Goal: Answer question/provide support: Share knowledge or assist other users

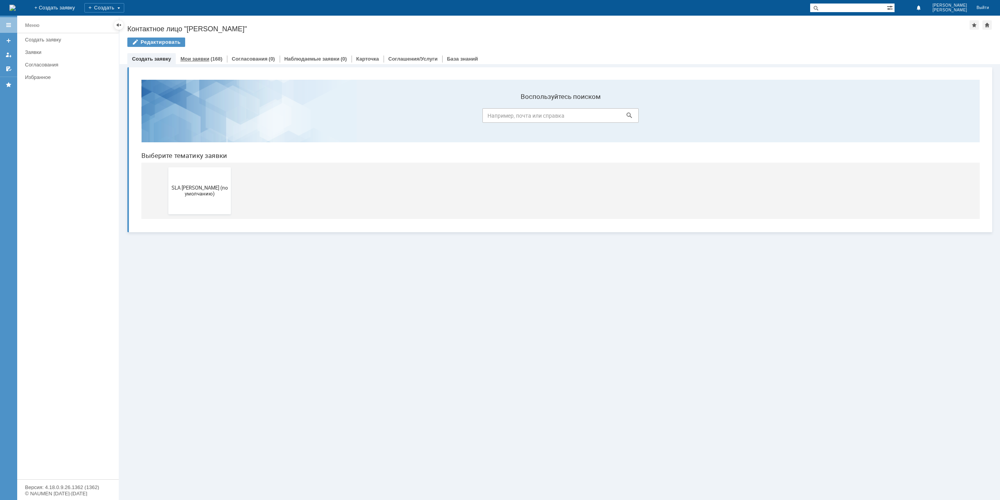
click at [205, 60] on link "Мои заявки" at bounding box center [195, 59] width 29 height 6
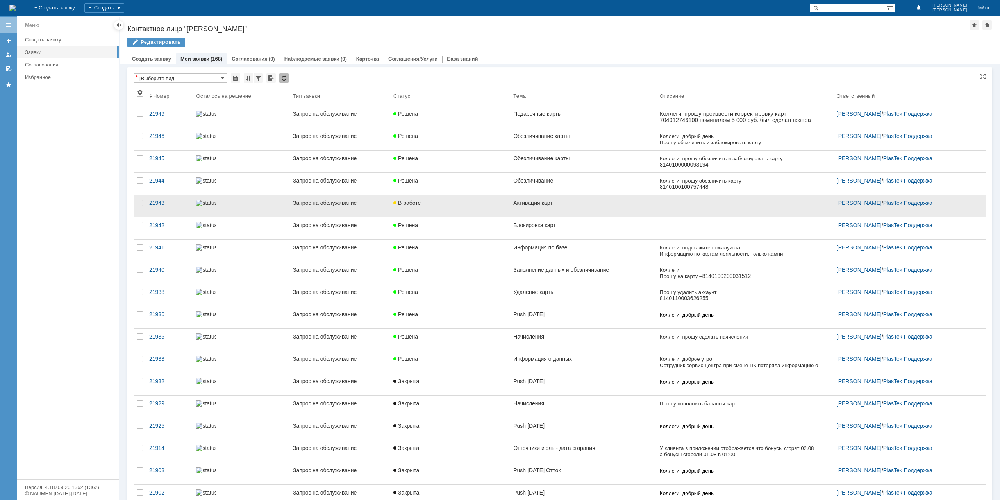
click at [591, 206] on link "Активация карт" at bounding box center [583, 206] width 147 height 22
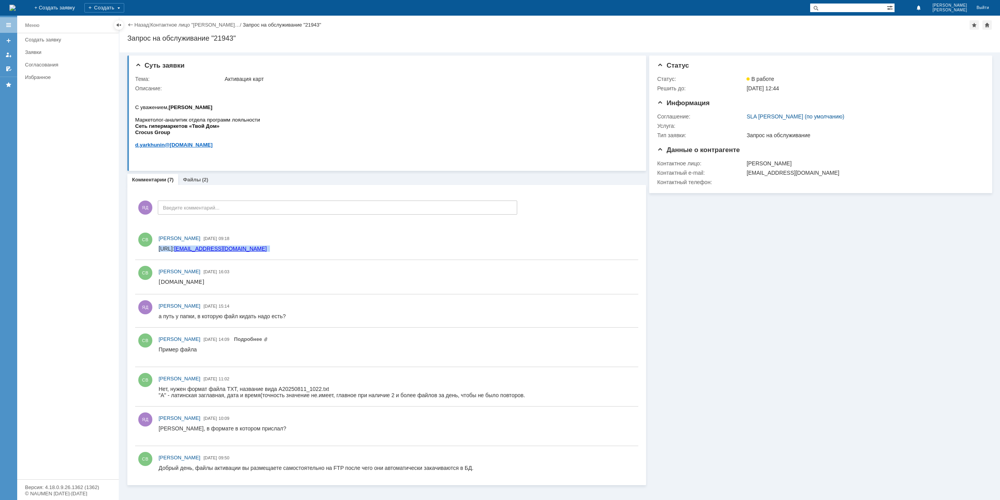
drag, startPoint x: 263, startPoint y: 249, endPoint x: 377, endPoint y: 501, distance: 276.7
click at [159, 247] on html "[URL]: [EMAIL_ADDRESS][DOMAIN_NAME]" at bounding box center [397, 248] width 476 height 7
copy div "[URL]: [EMAIL_ADDRESS][DOMAIN_NAME]"
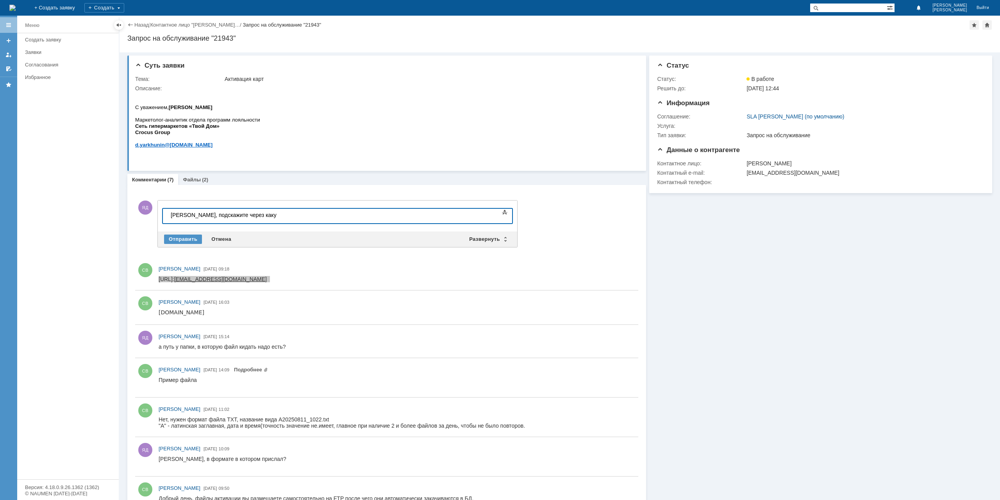
click at [274, 274] on div at bounding box center [397, 278] width 477 height 9
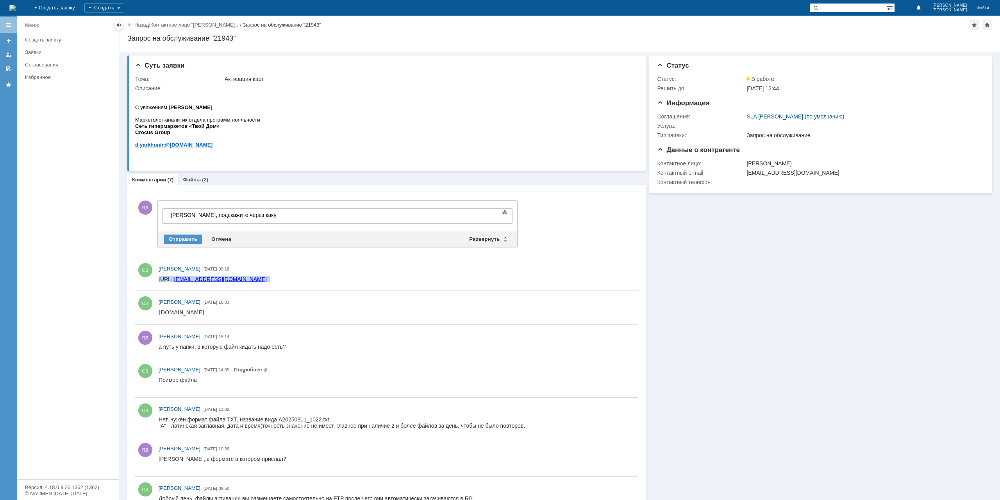
drag, startPoint x: 269, startPoint y: 277, endPoint x: 163, endPoint y: 274, distance: 106.4
click at [163, 276] on html "[URL]: [EMAIL_ADDRESS][DOMAIN_NAME]" at bounding box center [395, 279] width 473 height 7
copy div "[URL]: [EMAIL_ADDRESS][DOMAIN_NAME]"
click at [257, 219] on body "[PERSON_NAME], подскажите через каку" at bounding box center [226, 215] width 117 height 13
click at [190, 238] on div "Отправить" at bounding box center [183, 238] width 38 height 9
